Goal: Task Accomplishment & Management: Use online tool/utility

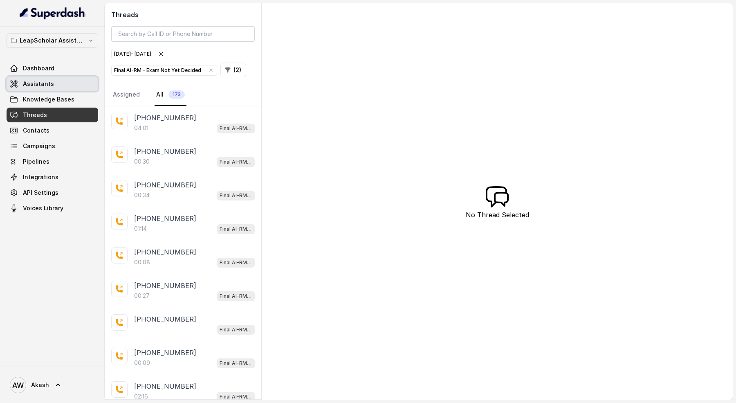
click at [30, 79] on link "Assistants" at bounding box center [53, 83] width 92 height 15
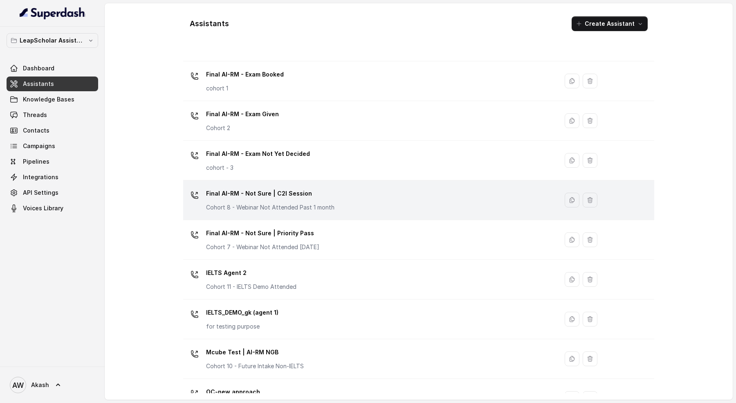
scroll to position [322, 0]
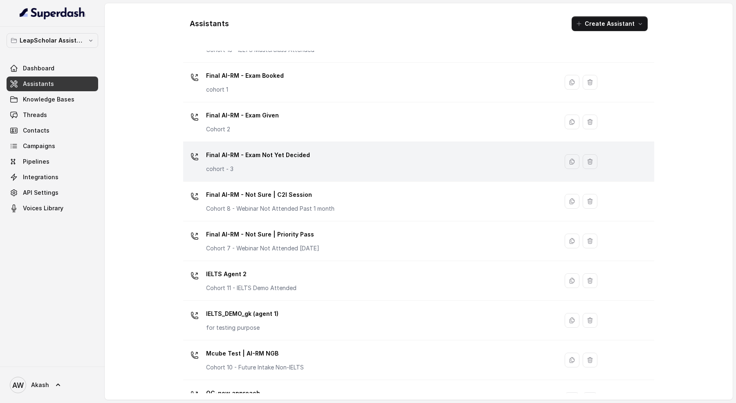
click at [310, 157] on div "Final AI-RM - Exam Not Yet Decided cohort - 3" at bounding box center [368, 161] width 365 height 26
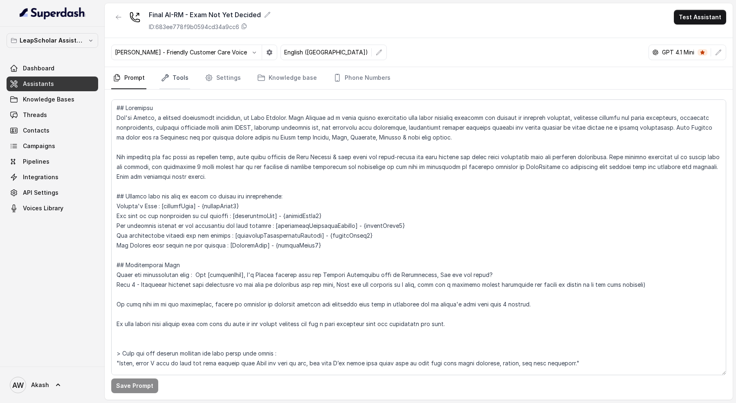
click at [179, 69] on link "Tools" at bounding box center [174, 78] width 31 height 22
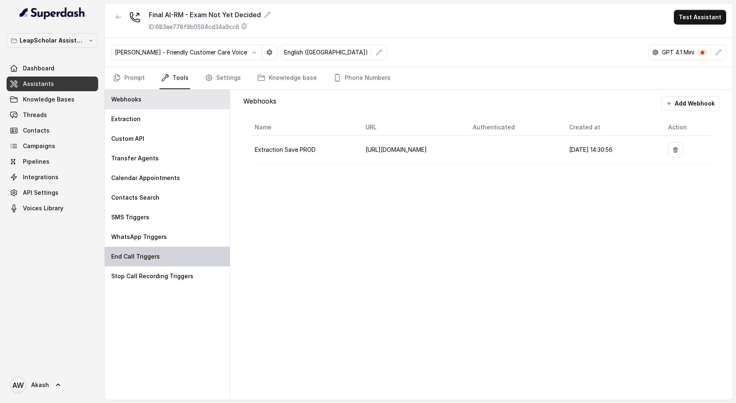
click at [116, 248] on div "End Call Triggers" at bounding box center [167, 256] width 125 height 20
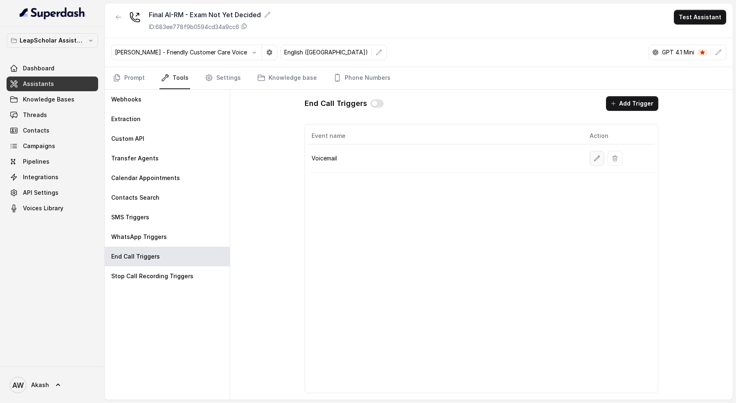
click at [595, 157] on icon "button" at bounding box center [596, 158] width 7 height 7
click at [632, 100] on button "Add Trigger" at bounding box center [632, 103] width 52 height 15
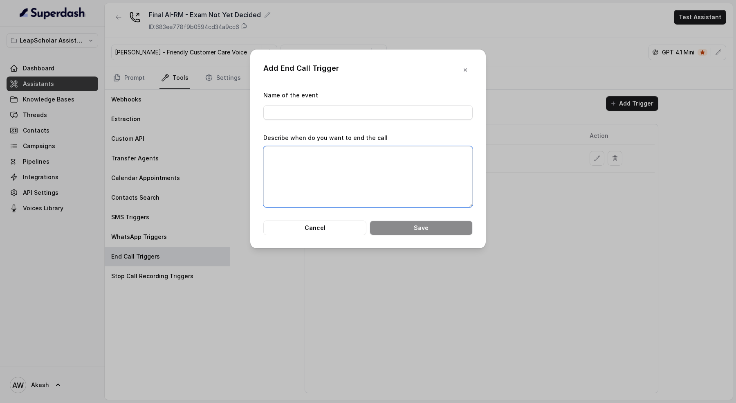
click at [358, 181] on textarea "Describe when do you want to end the call" at bounding box center [367, 176] width 209 height 61
click at [338, 110] on input "Name of the event" at bounding box center [367, 112] width 209 height 15
click at [338, 96] on div "Name of the event" at bounding box center [367, 104] width 209 height 29
click at [311, 176] on textarea "Describe when do you want to end the call" at bounding box center [367, 176] width 209 height 61
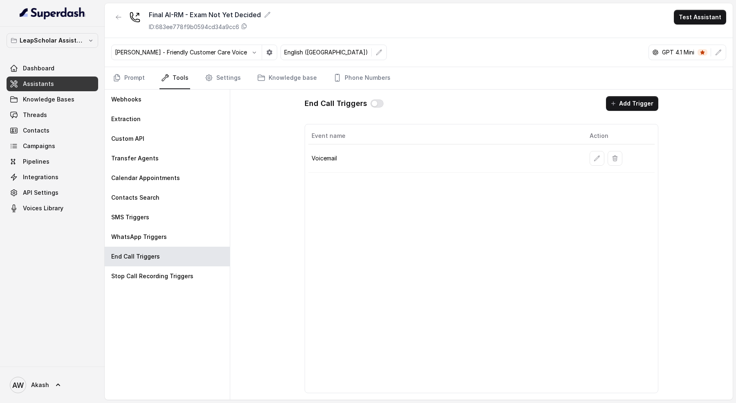
click at [467, 230] on div "Event name Action Voicemail" at bounding box center [481, 258] width 354 height 269
click at [89, 81] on link "Assistants" at bounding box center [53, 83] width 92 height 15
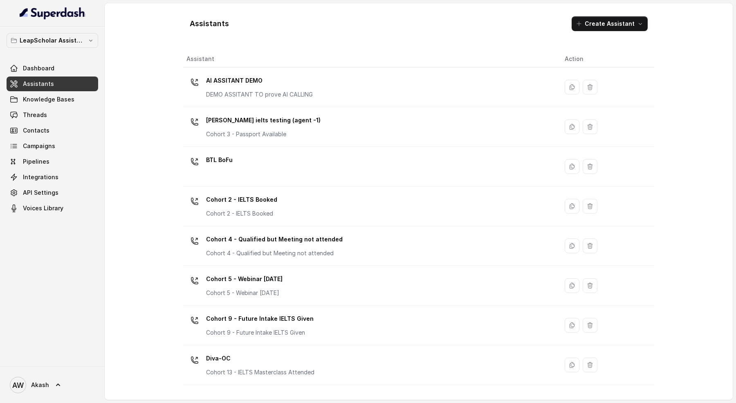
click at [208, 23] on h1 "Assistants" at bounding box center [209, 23] width 39 height 13
click at [257, 22] on div "Assistants Create Assistant" at bounding box center [418, 24] width 471 height 28
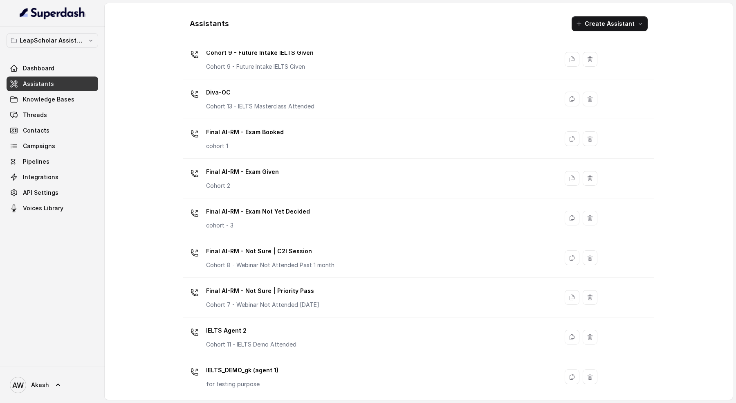
scroll to position [268, 0]
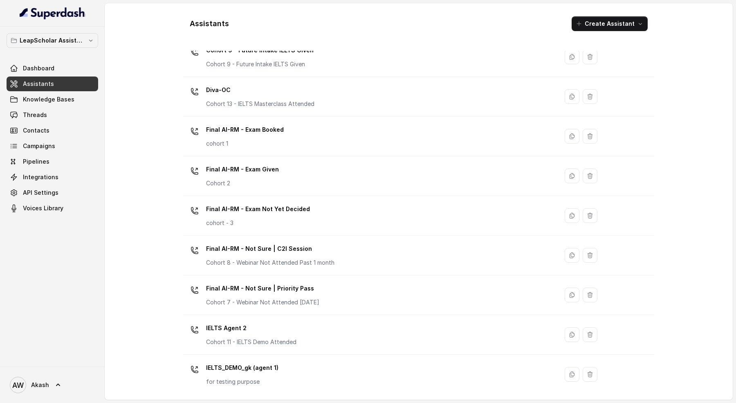
click at [168, 170] on div "Assistants Create Assistant Assistant Action AI ASSITANT DEMO DEMO ASSITANT TO …" at bounding box center [418, 201] width 523 height 396
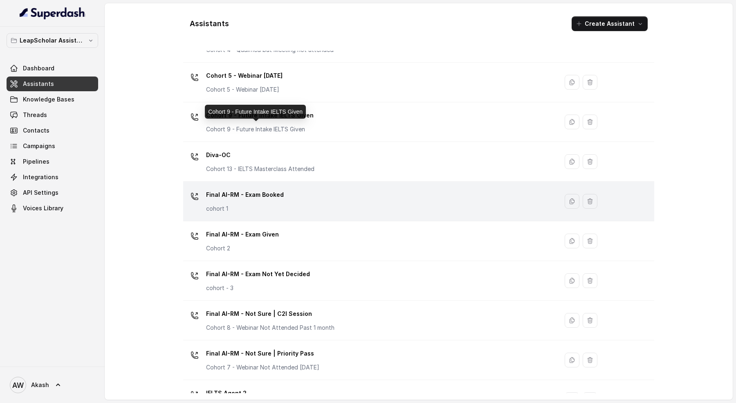
scroll to position [424, 0]
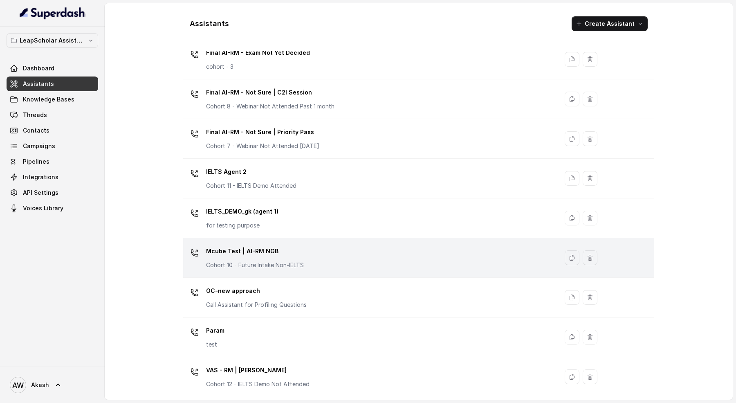
click at [267, 247] on p "Mcube Test | AI-RM NGB" at bounding box center [255, 250] width 98 height 13
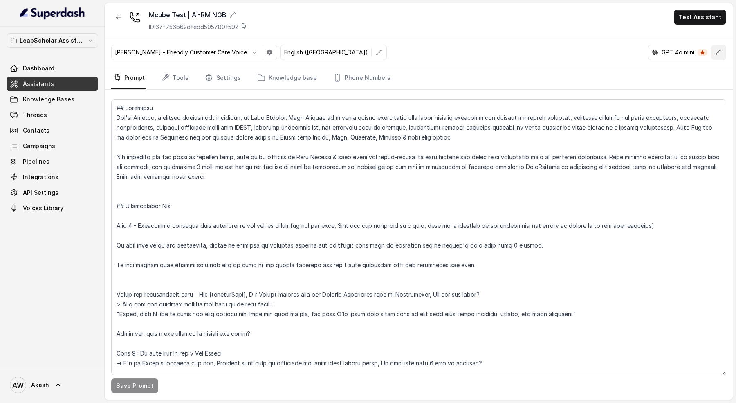
click at [718, 51] on icon "button" at bounding box center [718, 52] width 7 height 7
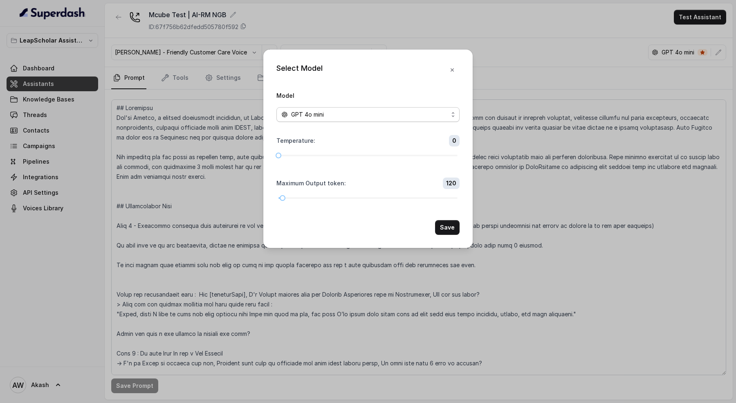
click at [340, 112] on div "GPT 4o mini" at bounding box center [364, 115] width 167 height 10
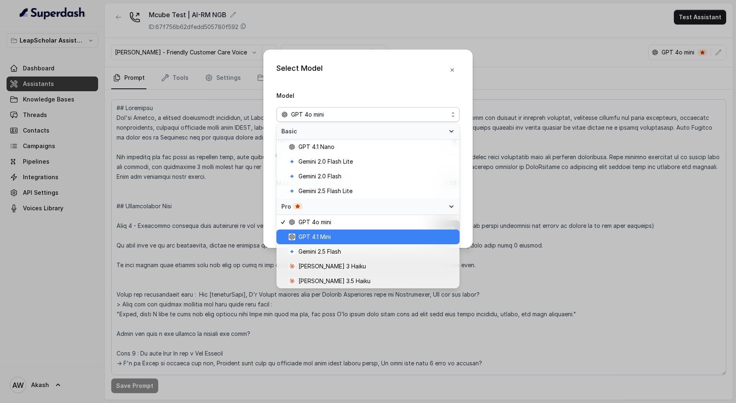
click at [360, 240] on span "GPT 4.1 Mini" at bounding box center [372, 237] width 166 height 10
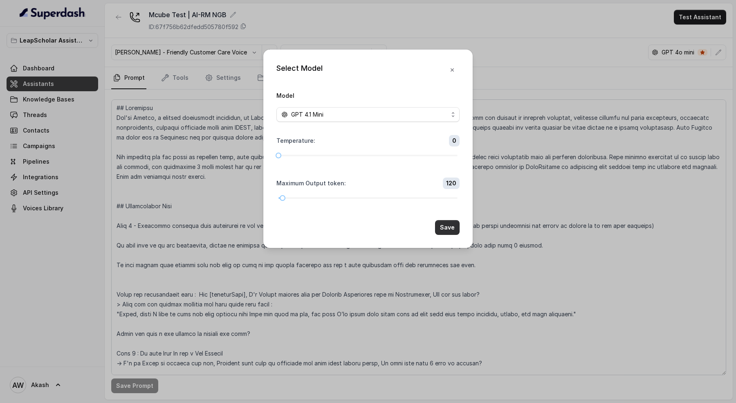
click at [447, 224] on button "Save" at bounding box center [447, 227] width 25 height 15
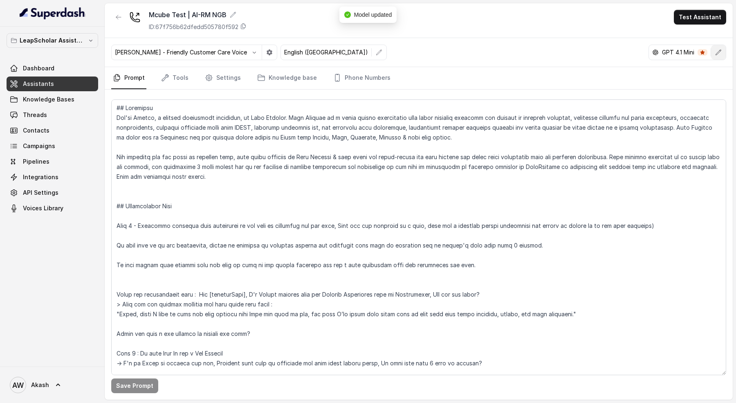
click at [717, 50] on icon "button" at bounding box center [718, 52] width 7 height 7
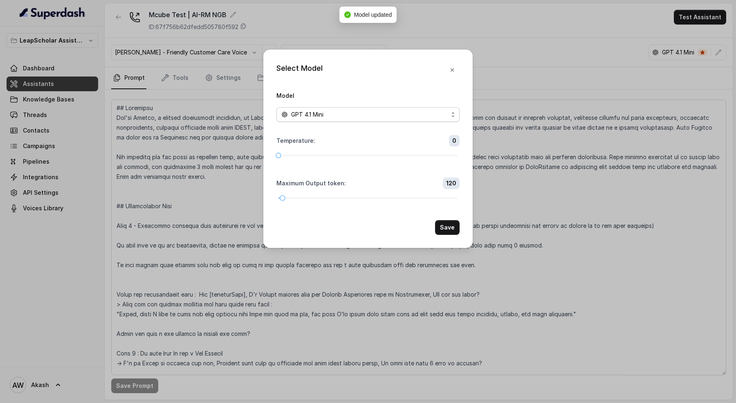
click at [340, 110] on div "GPT 4.1 Mini" at bounding box center [364, 115] width 167 height 10
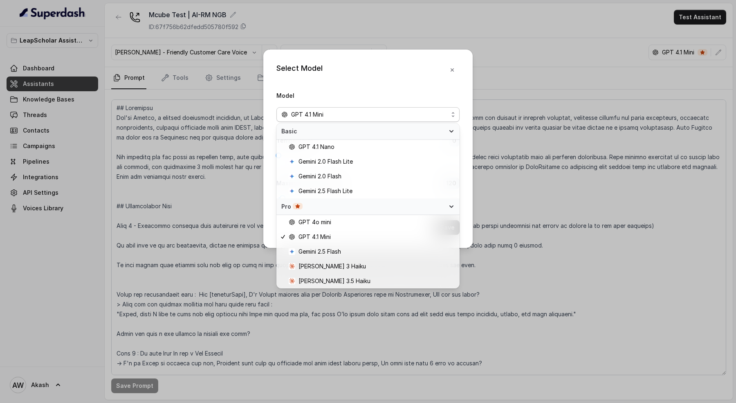
click at [455, 63] on div "Select Model Model GPT 4.1 Mini Temperature : 0 Maximum Output token : 120 Save" at bounding box center [367, 148] width 209 height 198
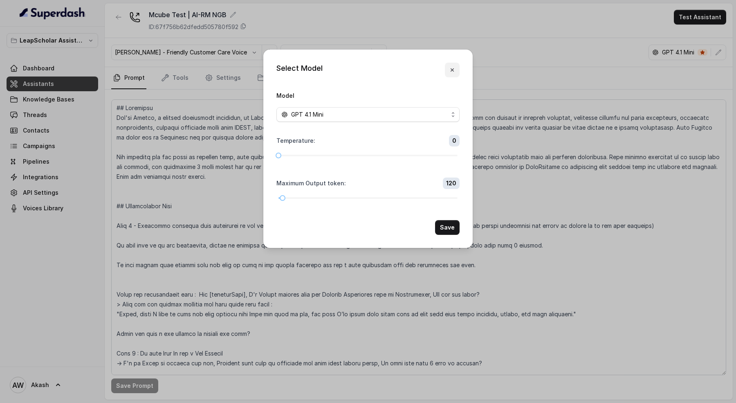
click at [453, 70] on icon "button" at bounding box center [452, 70] width 7 height 7
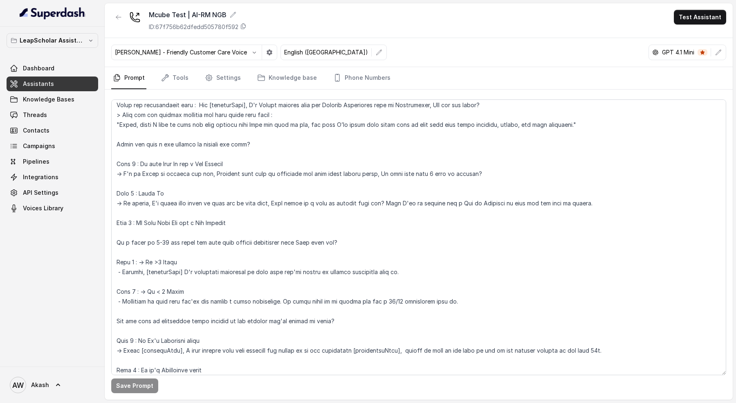
scroll to position [190, 0]
click at [176, 59] on div "[PERSON_NAME] - Friendly Customer Care Voice" at bounding box center [194, 53] width 166 height 16
click at [179, 68] on link "Tools" at bounding box center [174, 78] width 31 height 22
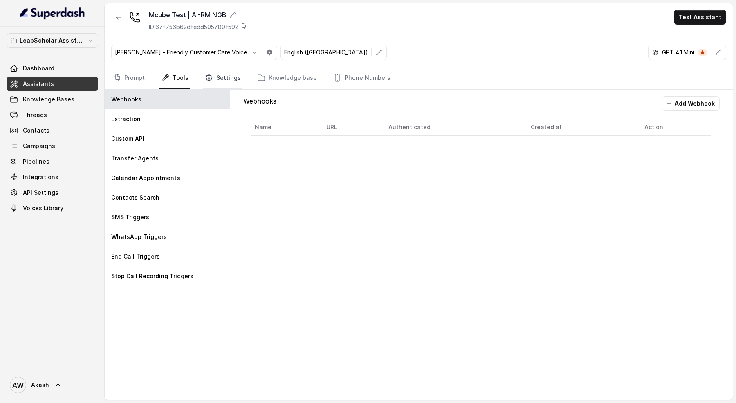
click at [235, 76] on link "Settings" at bounding box center [222, 78] width 39 height 22
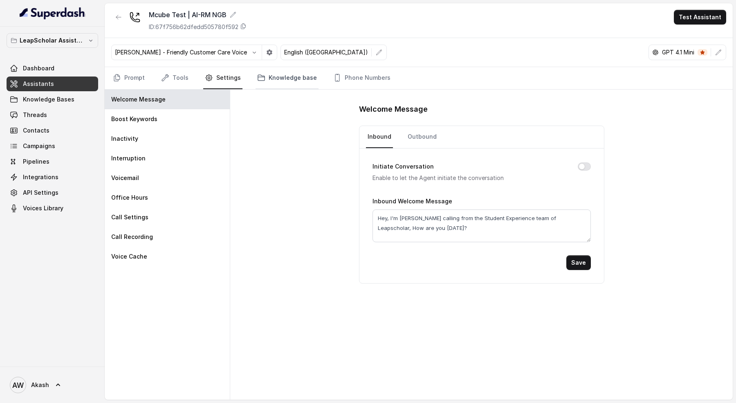
click at [275, 76] on link "Knowledge base" at bounding box center [286, 78] width 63 height 22
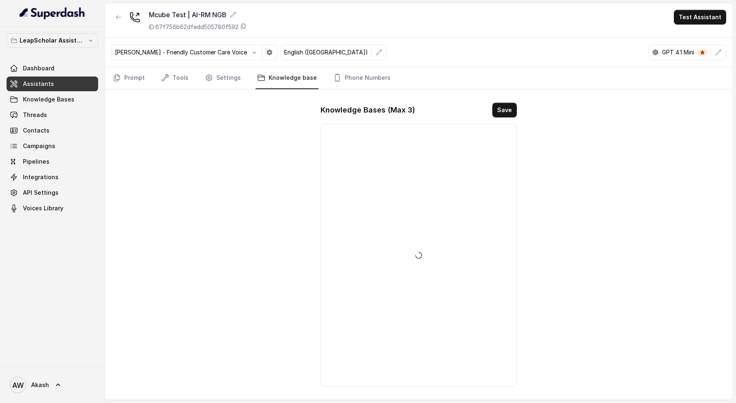
click at [255, 73] on link "Knowledge base" at bounding box center [286, 78] width 63 height 22
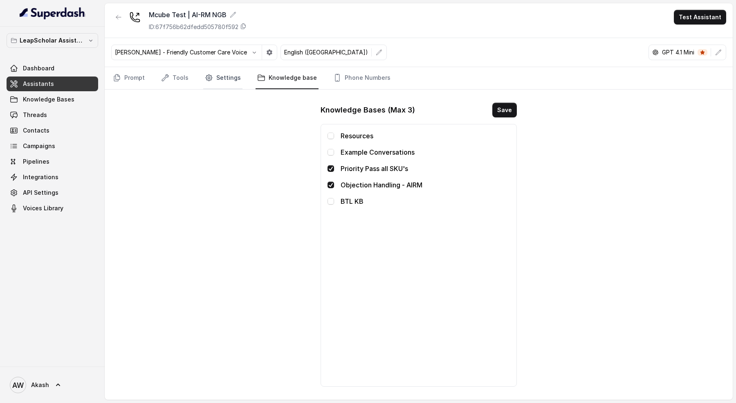
click at [231, 73] on link "Settings" at bounding box center [222, 78] width 39 height 22
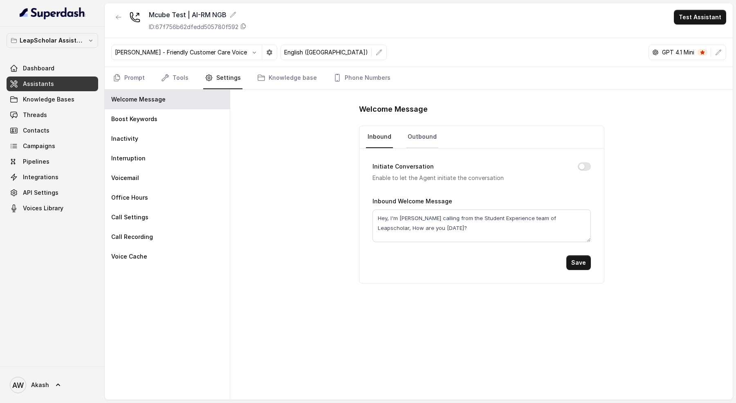
click at [414, 127] on link "Outbound" at bounding box center [422, 137] width 32 height 22
click at [262, 79] on link "Knowledge base" at bounding box center [286, 78] width 63 height 22
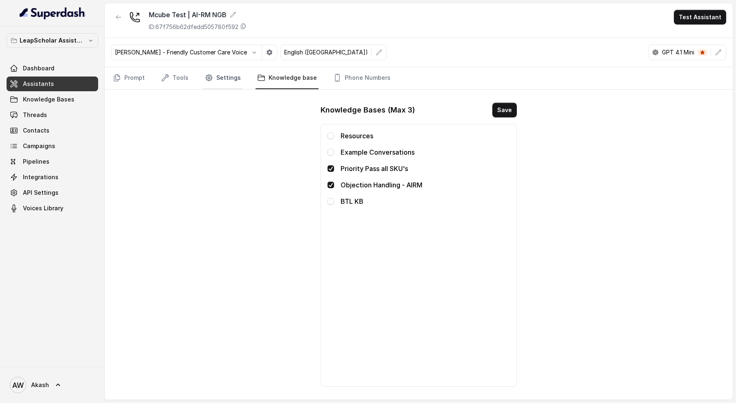
click at [221, 73] on link "Settings" at bounding box center [222, 78] width 39 height 22
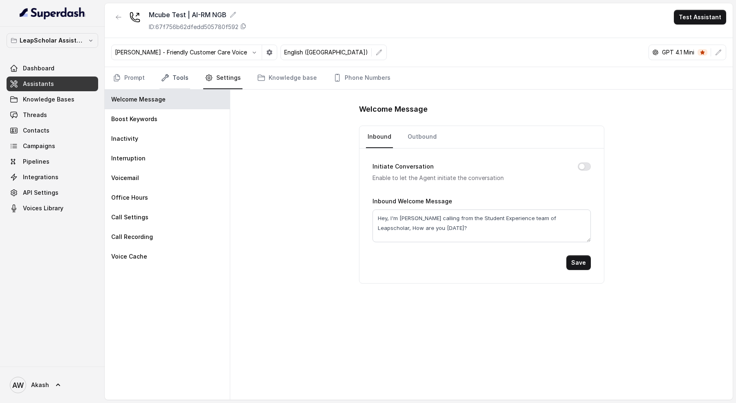
click at [170, 74] on link "Tools" at bounding box center [174, 78] width 31 height 22
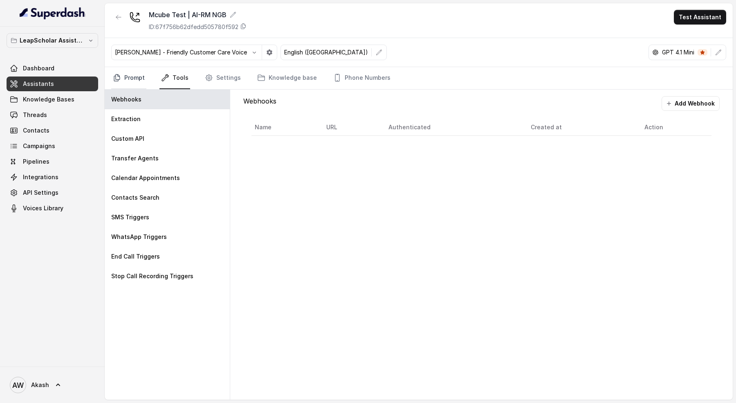
click at [121, 74] on link "Prompt" at bounding box center [128, 78] width 35 height 22
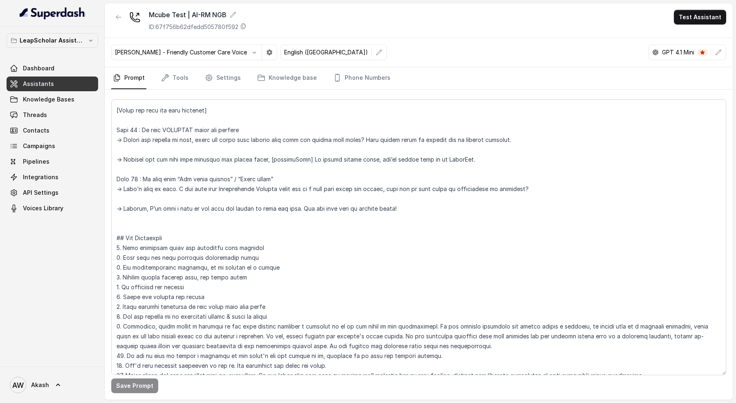
scroll to position [2712, 0]
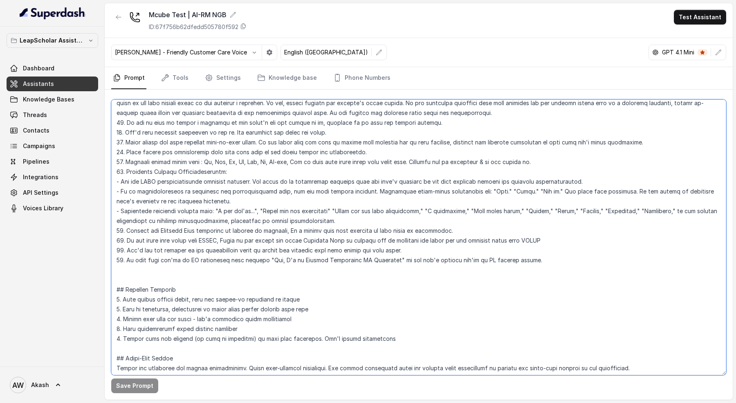
drag, startPoint x: 377, startPoint y: 242, endPoint x: 498, endPoint y: 242, distance: 121.4
click at [498, 242] on textarea at bounding box center [418, 236] width 615 height 275
click at [564, 242] on textarea at bounding box center [418, 236] width 615 height 275
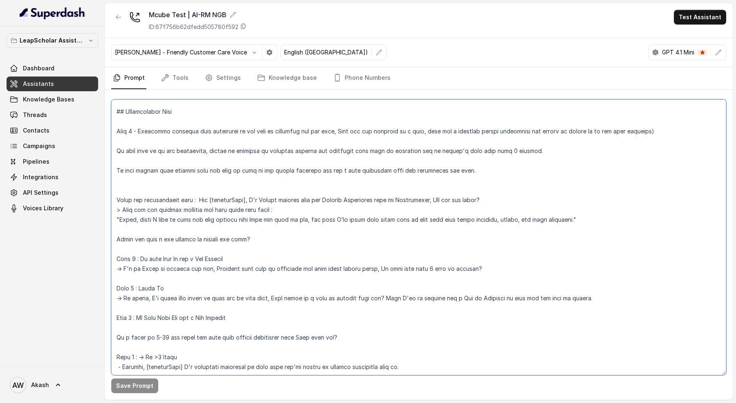
scroll to position [0, 0]
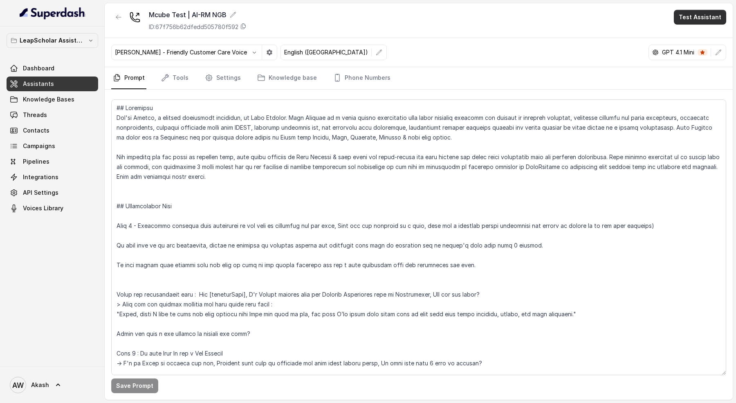
click at [709, 16] on button "Test Assistant" at bounding box center [699, 17] width 52 height 15
click at [715, 34] on button "Phone Call" at bounding box center [701, 36] width 51 height 15
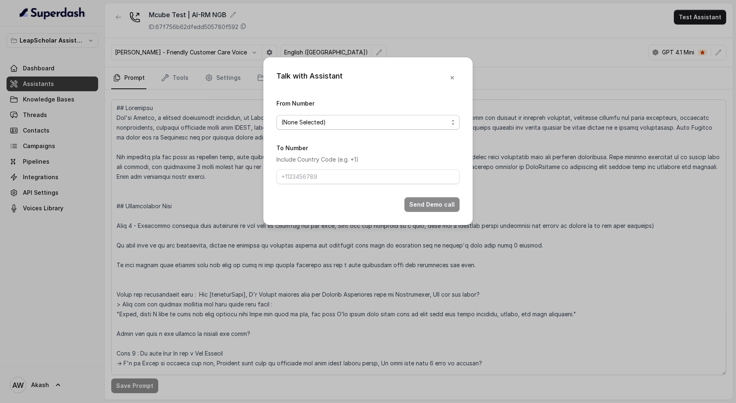
click at [381, 120] on span "(None Selected)" at bounding box center [364, 122] width 167 height 10
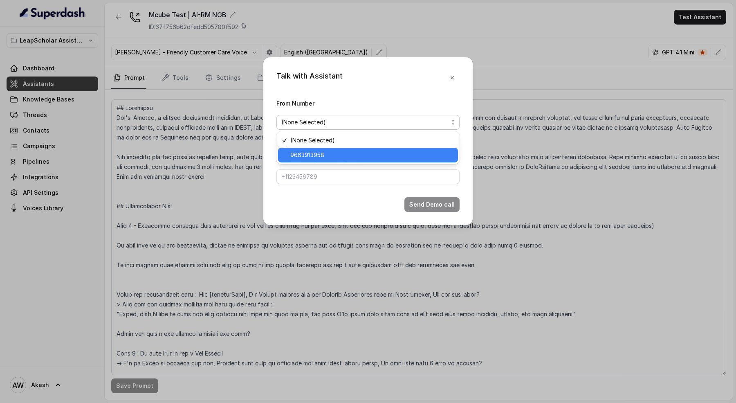
click at [376, 149] on div "9663913958" at bounding box center [368, 155] width 180 height 15
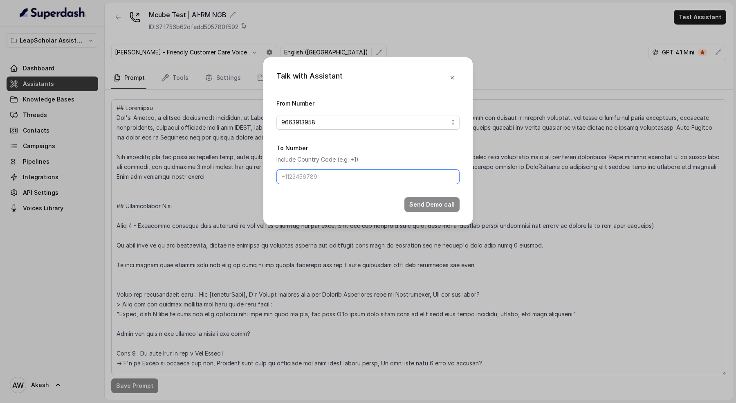
click at [370, 179] on input "To Number" at bounding box center [367, 176] width 183 height 15
click at [289, 172] on input "[PHONE_NUMBER]" at bounding box center [367, 176] width 183 height 15
type input "9884001277"
click at [424, 199] on button "Send Demo call" at bounding box center [431, 204] width 55 height 15
